Goal: Information Seeking & Learning: Learn about a topic

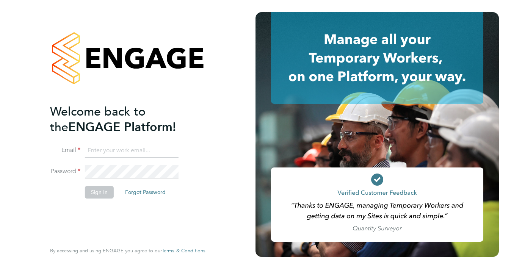
type input "david.cropper@bluearrow.co.uk"
click at [102, 193] on button "Sign In" at bounding box center [99, 192] width 29 height 12
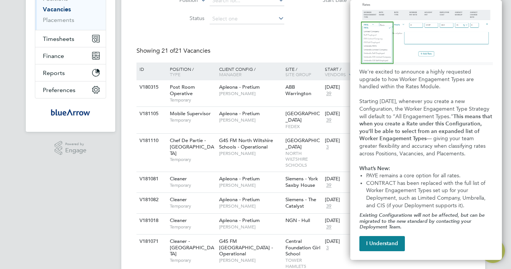
scroll to position [190, 0]
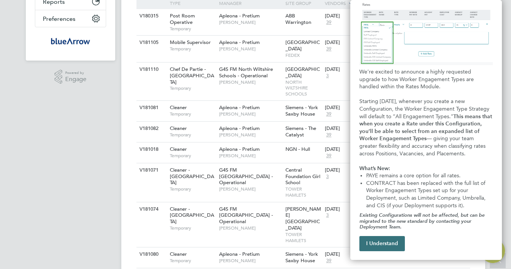
click at [399, 247] on button "I Understand" at bounding box center [382, 243] width 46 height 15
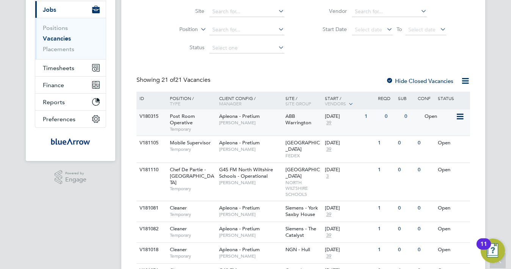
scroll to position [0, 0]
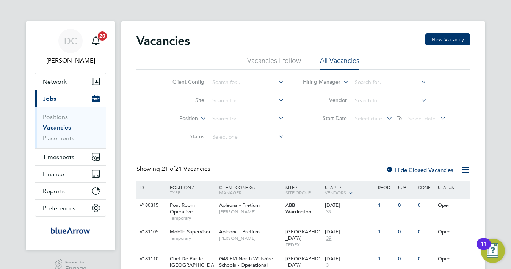
click at [372, 84] on input at bounding box center [389, 82] width 75 height 11
type input "t"
click at [381, 95] on li "Tracy Sell ick" at bounding box center [389, 93] width 75 height 10
type input "Tracy Sellick"
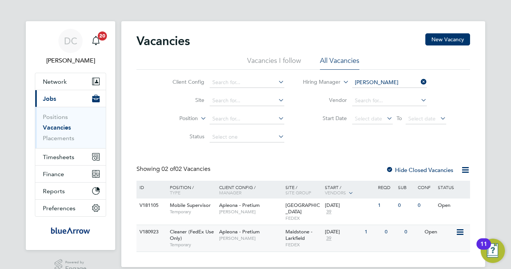
click at [152, 227] on div "V180923" at bounding box center [151, 232] width 27 height 14
click at [230, 206] on span "Apleona - Pretium" at bounding box center [239, 205] width 41 height 6
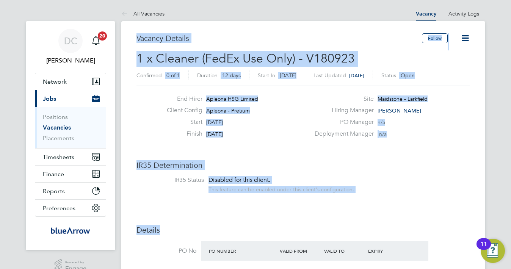
drag, startPoint x: 136, startPoint y: 38, endPoint x: 435, endPoint y: 193, distance: 336.5
click at [468, 51] on h2 "1 x Cleaner (FedEx Use Only) - V180923 Confirmed 0 of 1 Duration 12 days Start …" at bounding box center [304, 67] width 334 height 32
click at [469, 75] on div "Confirmed 0 of 1 Duration 12 days Start In [DATE] Last Updated [DATE] Status Op…" at bounding box center [304, 77] width 334 height 12
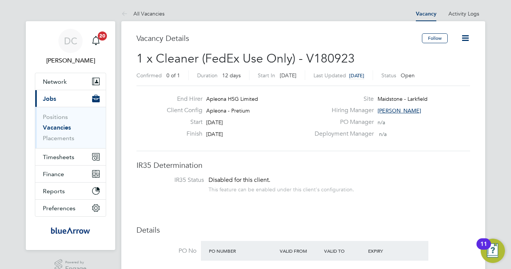
click at [467, 41] on icon at bounding box center [465, 37] width 9 height 9
click at [450, 119] on div "PO Manager n/a" at bounding box center [391, 124] width 163 height 12
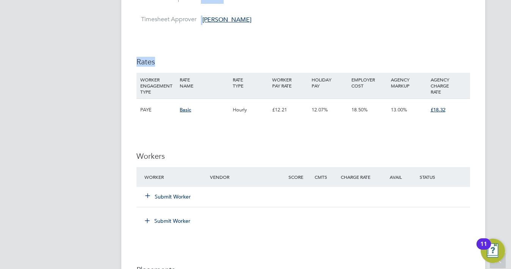
scroll to position [555, 0]
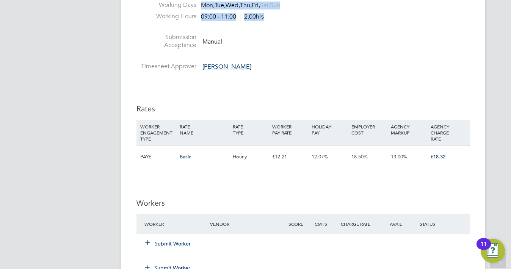
drag, startPoint x: 138, startPoint y: 38, endPoint x: 275, endPoint y: 30, distance: 137.5
click at [275, 30] on div "Vacancy Details Follow 1 x Cleaner (FedEx Use Only) - V180923 Confirmed 0 of 1 …" at bounding box center [304, 75] width 334 height 1193
copy div "Loremip Dolorsi Ametco 6 a Elitsed (DoeIu Tem Inci) - U871961 Laboreetd 8 ma 8 …"
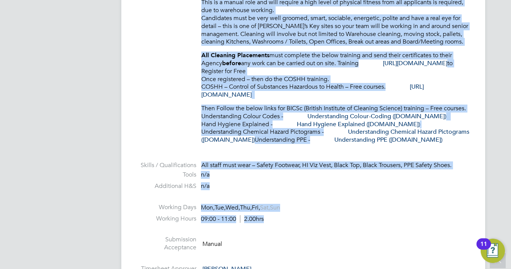
scroll to position [289, 0]
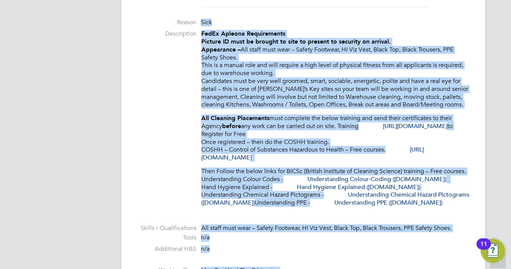
click at [175, 83] on li "Description FedEx Apleona Requirements Picture ID must be brought to site to pr…" at bounding box center [304, 122] width 334 height 185
drag, startPoint x: 190, startPoint y: 90, endPoint x: 223, endPoint y: 87, distance: 33.5
click at [191, 90] on li "Description FedEx Apleona Requirements Picture ID must be brought to site to pr…" at bounding box center [304, 122] width 334 height 185
click at [313, 26] on li "Reason Sick" at bounding box center [304, 24] width 334 height 11
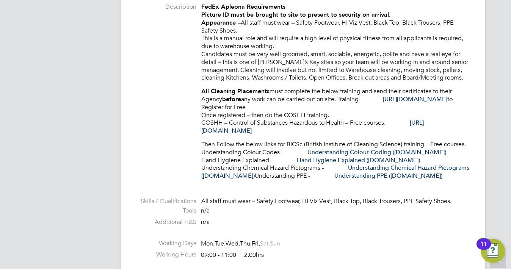
scroll to position [303, 0]
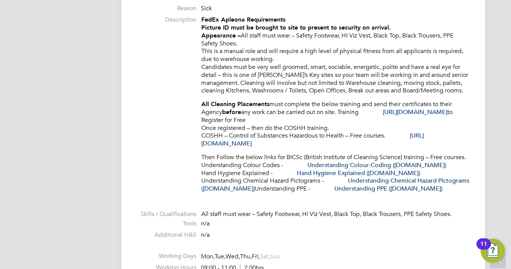
click at [356, 96] on div "FedEx Apleona Requirements Picture ID must be brought to site to present to sec…" at bounding box center [335, 104] width 269 height 177
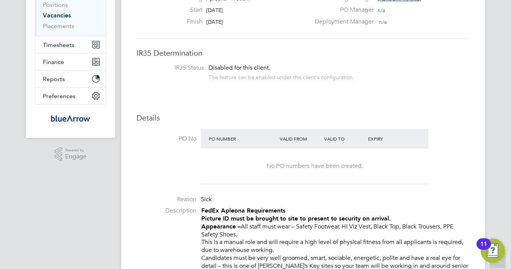
scroll to position [0, 0]
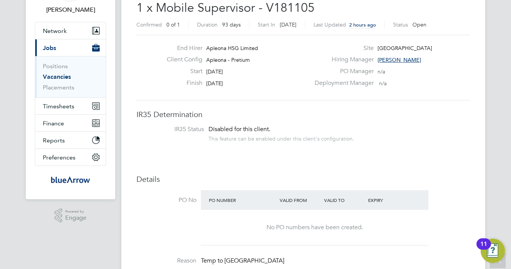
scroll to position [38, 0]
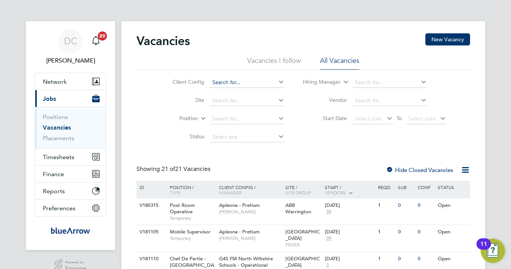
click at [245, 84] on input at bounding box center [247, 82] width 75 height 11
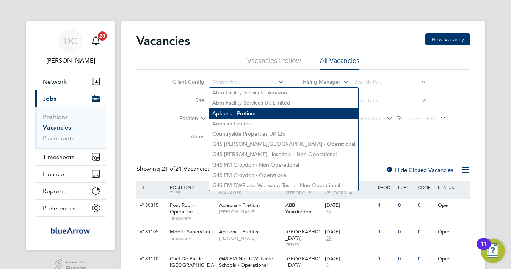
click at [245, 108] on li "Apleona - Pretium" at bounding box center [283, 113] width 149 height 10
type input "Apleona - Pretium"
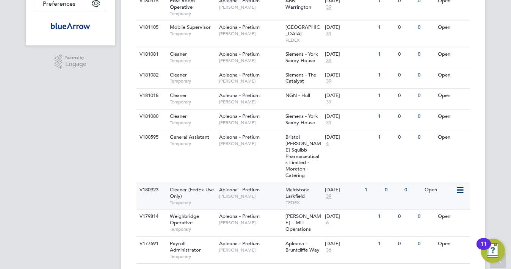
scroll to position [213, 0]
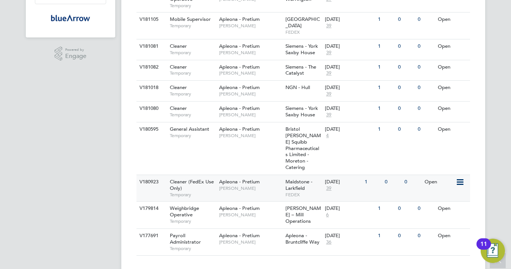
click at [210, 179] on span "Cleaner (FedEx Use Only)" at bounding box center [192, 185] width 44 height 13
